Goal: Task Accomplishment & Management: Use online tool/utility

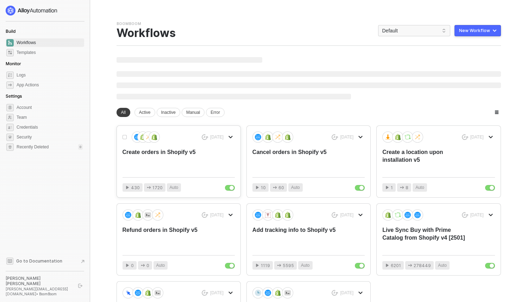
click at [158, 157] on div "Create orders in Shopify v5" at bounding box center [168, 159] width 90 height 23
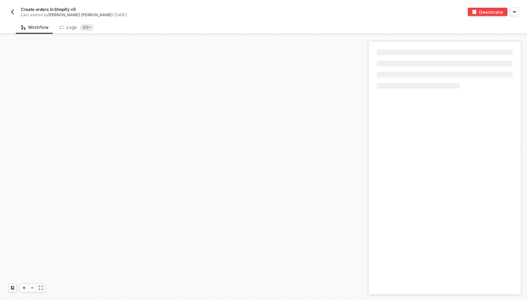
scroll to position [295, 0]
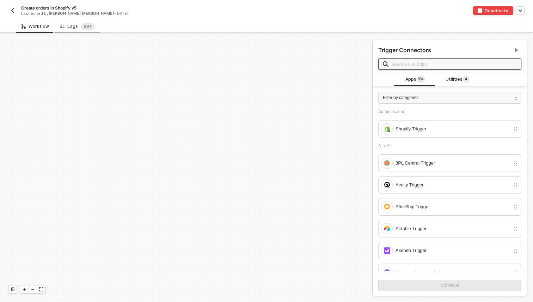
click at [76, 27] on div "Logs 99+" at bounding box center [77, 26] width 35 height 7
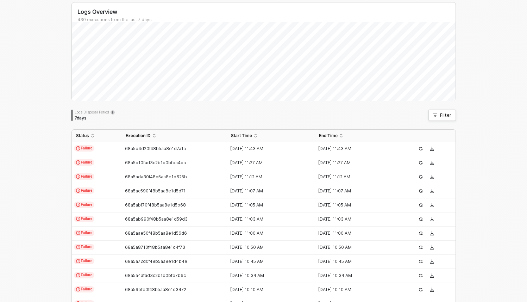
scroll to position [80, 0]
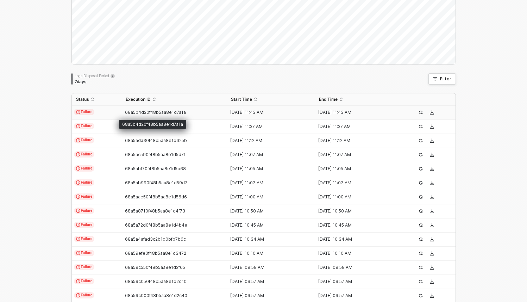
click at [155, 110] on span "68a5b4d20f48b5aa8e1d7a1a" at bounding box center [155, 112] width 61 height 5
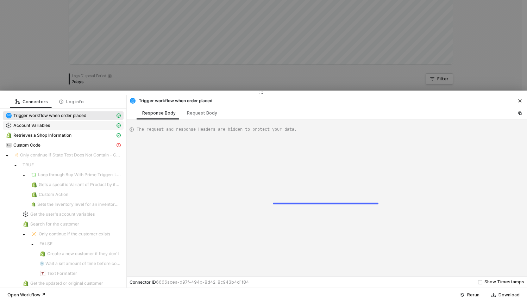
scroll to position [63, 0]
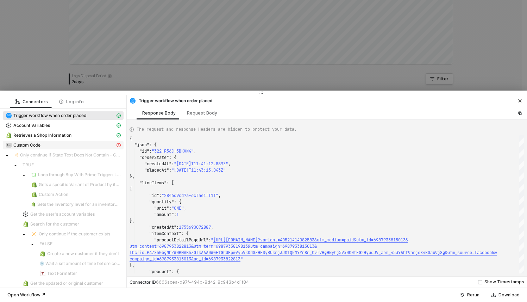
click at [91, 145] on div "Custom Code" at bounding box center [61, 145] width 110 height 6
type textarea "{ "message": "Variable BoomBoom-v5LocationId not found" }"
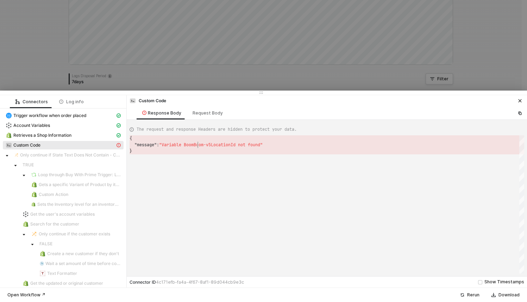
click at [248, 73] on div at bounding box center [263, 151] width 527 height 302
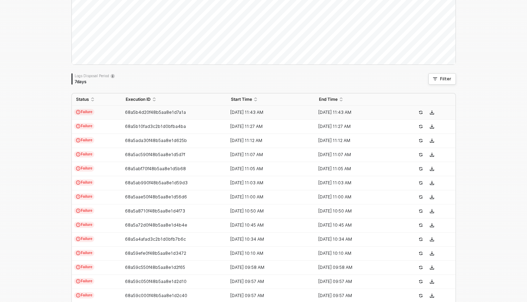
click at [99, 112] on td "Failure" at bounding box center [97, 113] width 50 height 14
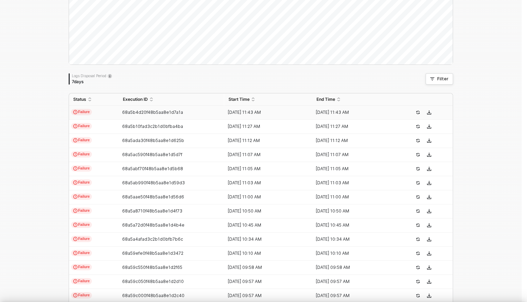
type textarea "{ "json": { "id": "322-R56C-3BKVN4", "orderState": { "createdAt": "2025-08-20T1…"
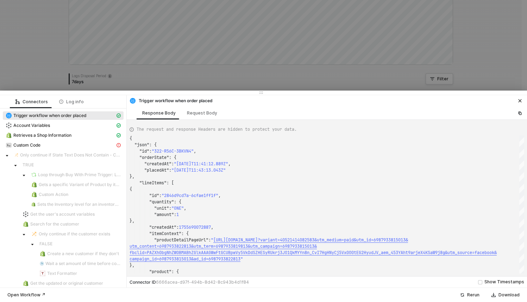
click at [206, 70] on div at bounding box center [263, 151] width 527 height 302
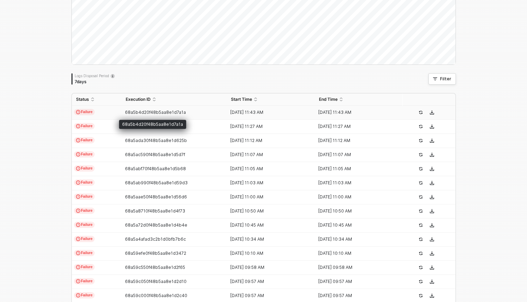
click at [135, 111] on span "68a5b4d20f48b5aa8e1d7a1a" at bounding box center [155, 112] width 61 height 5
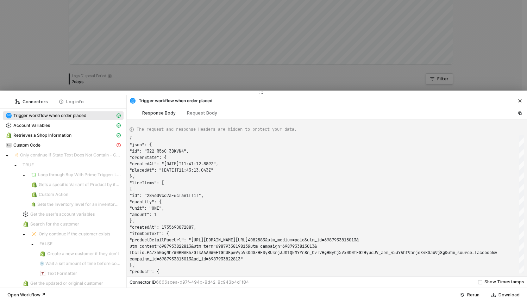
click at [135, 111] on div "Response Body Request Body" at bounding box center [180, 112] width 100 height 13
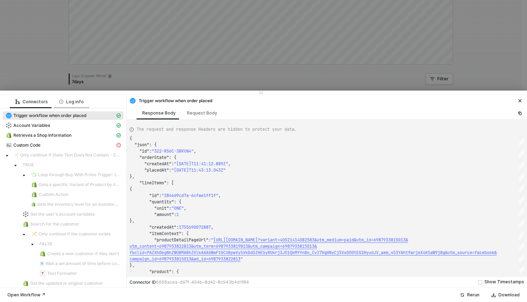
click at [59, 99] on icon at bounding box center [61, 101] width 4 height 5
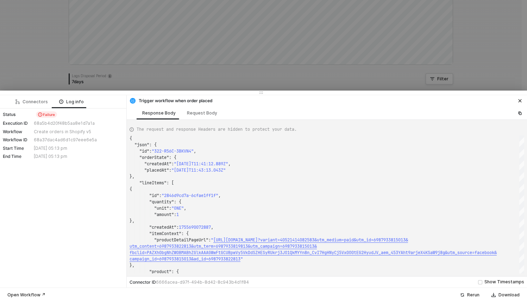
click at [45, 122] on div "68a5b4d20f48b5aa8e1d7a1a" at bounding box center [78, 123] width 88 height 6
copy div "68a5b4d20f48b5aa8e1d7a1a"
click at [156, 38] on div at bounding box center [263, 151] width 527 height 302
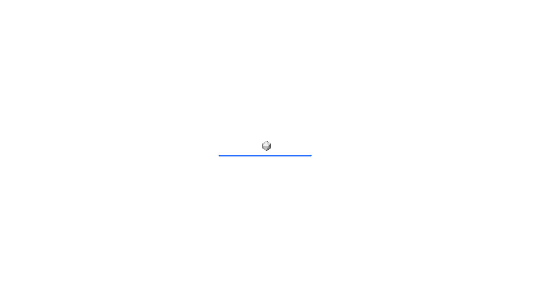
click at [150, 89] on div at bounding box center [266, 151] width 533 height 302
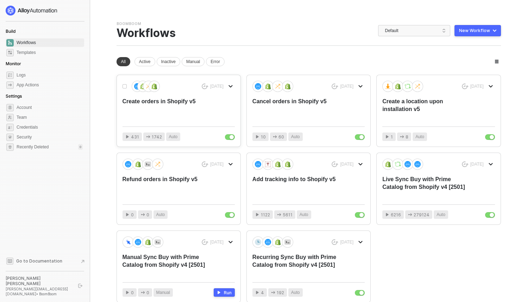
click at [174, 101] on div "Create orders in Shopify v5" at bounding box center [168, 109] width 90 height 23
